Goal: Task Accomplishment & Management: Use online tool/utility

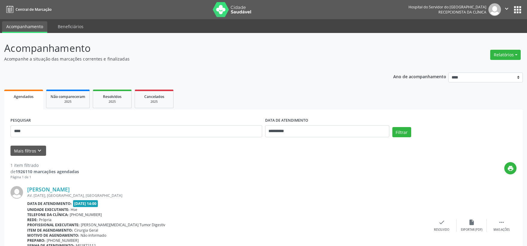
scroll to position [2, 0]
click at [495, 54] on button "Relatórios" at bounding box center [505, 55] width 31 height 10
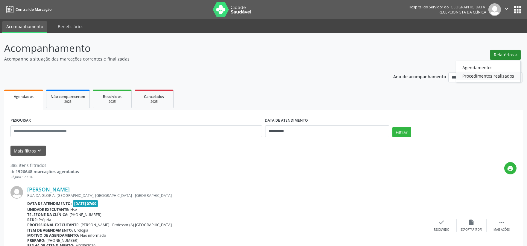
click at [472, 71] on link "Procedimentos realizados" at bounding box center [488, 75] width 64 height 8
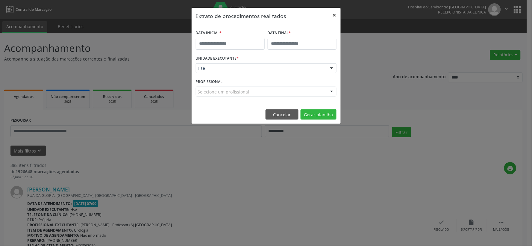
click at [334, 16] on button "×" at bounding box center [334, 15] width 12 height 15
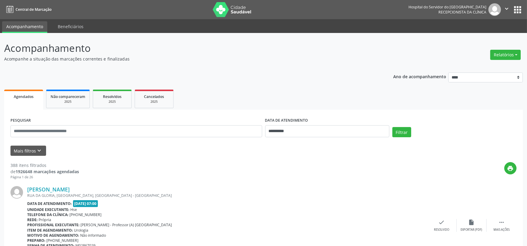
click at [522, 60] on div "Relatórios Agendamentos Procedimentos realizados" at bounding box center [505, 55] width 35 height 14
click at [516, 56] on button "Relatórios" at bounding box center [505, 55] width 31 height 10
click at [468, 67] on link "Agendamentos" at bounding box center [488, 67] width 64 height 8
select select "*"
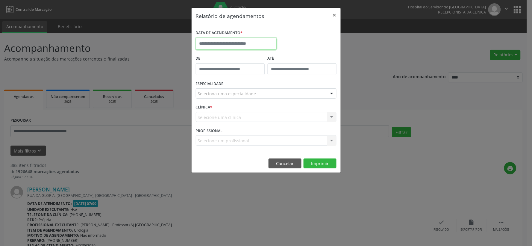
click at [242, 43] on input "text" at bounding box center [236, 44] width 81 height 12
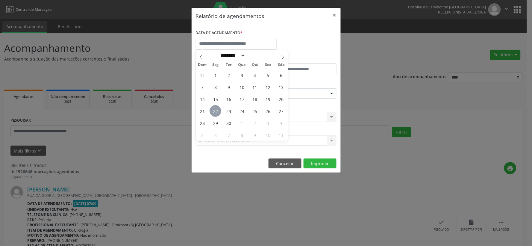
click at [219, 111] on span "22" at bounding box center [215, 111] width 12 height 12
type input "**********"
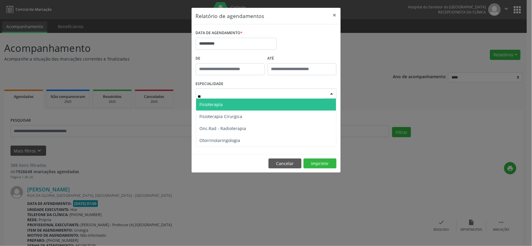
type input "***"
click at [224, 103] on span "Otorrinolaringologia" at bounding box center [220, 104] width 41 height 6
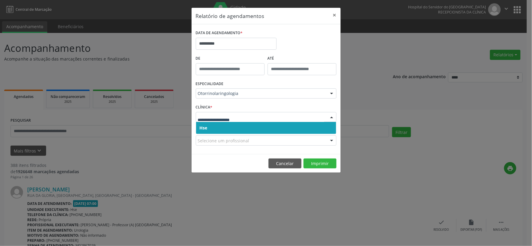
click at [223, 129] on span "Hse" at bounding box center [266, 128] width 140 height 12
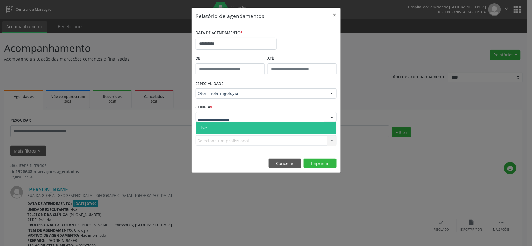
click at [232, 129] on span "Hse" at bounding box center [266, 128] width 140 height 12
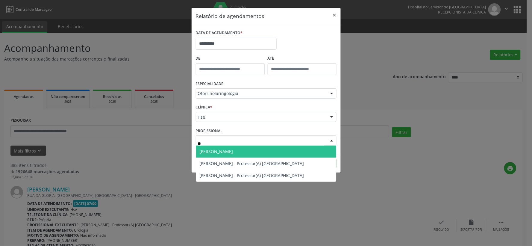
type input "***"
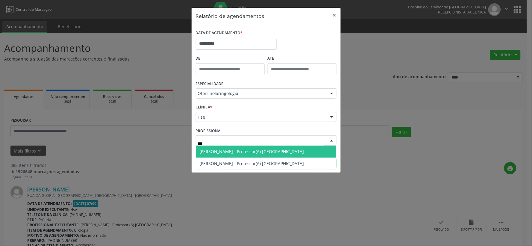
click at [252, 150] on span "[PERSON_NAME] - Professor(A) [GEOGRAPHIC_DATA]" at bounding box center [252, 151] width 104 height 6
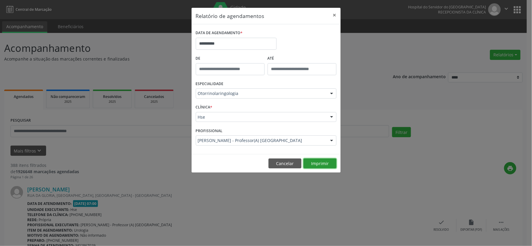
click at [319, 159] on button "Imprimir" at bounding box center [319, 163] width 33 height 10
click at [331, 14] on button "×" at bounding box center [334, 15] width 12 height 15
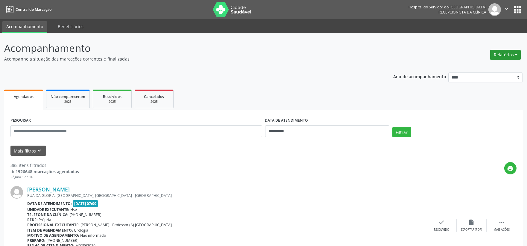
click at [505, 56] on button "Relatórios" at bounding box center [505, 55] width 31 height 10
click at [486, 68] on link "Agendamentos" at bounding box center [488, 67] width 64 height 8
select select "*"
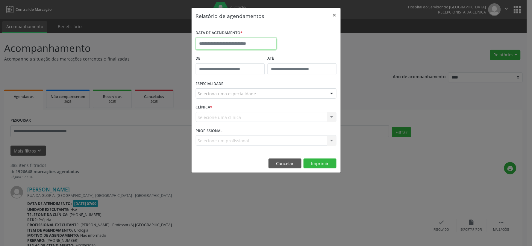
click at [229, 42] on input "text" at bounding box center [236, 44] width 81 height 12
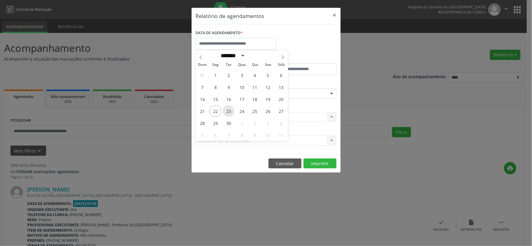
click at [226, 109] on span "23" at bounding box center [229, 111] width 12 height 12
type input "**********"
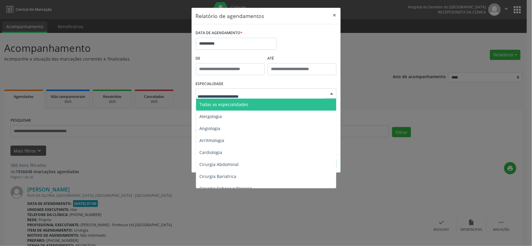
click at [228, 103] on span "Todas as especialidades" at bounding box center [224, 104] width 49 height 6
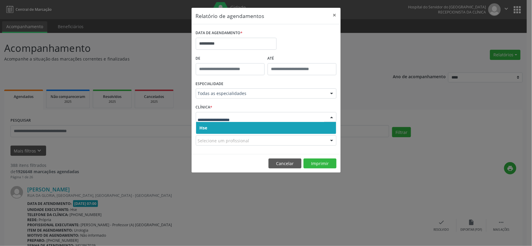
click at [228, 128] on span "Hse" at bounding box center [266, 128] width 140 height 12
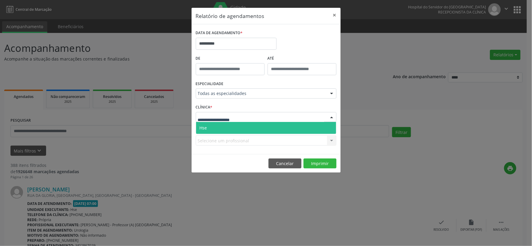
click at [226, 124] on span "Hse" at bounding box center [266, 128] width 140 height 12
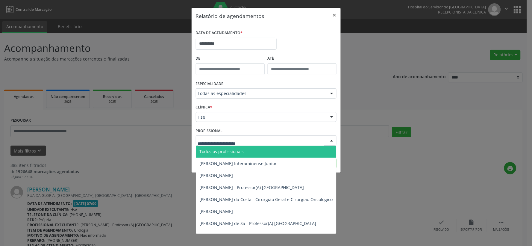
click at [220, 151] on span "Todos os profissionais" at bounding box center [222, 151] width 44 height 6
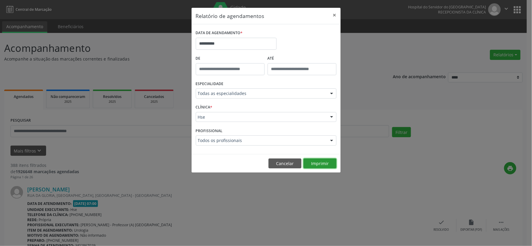
click at [322, 165] on button "Imprimir" at bounding box center [319, 163] width 33 height 10
